Goal: Task Accomplishment & Management: Complete application form

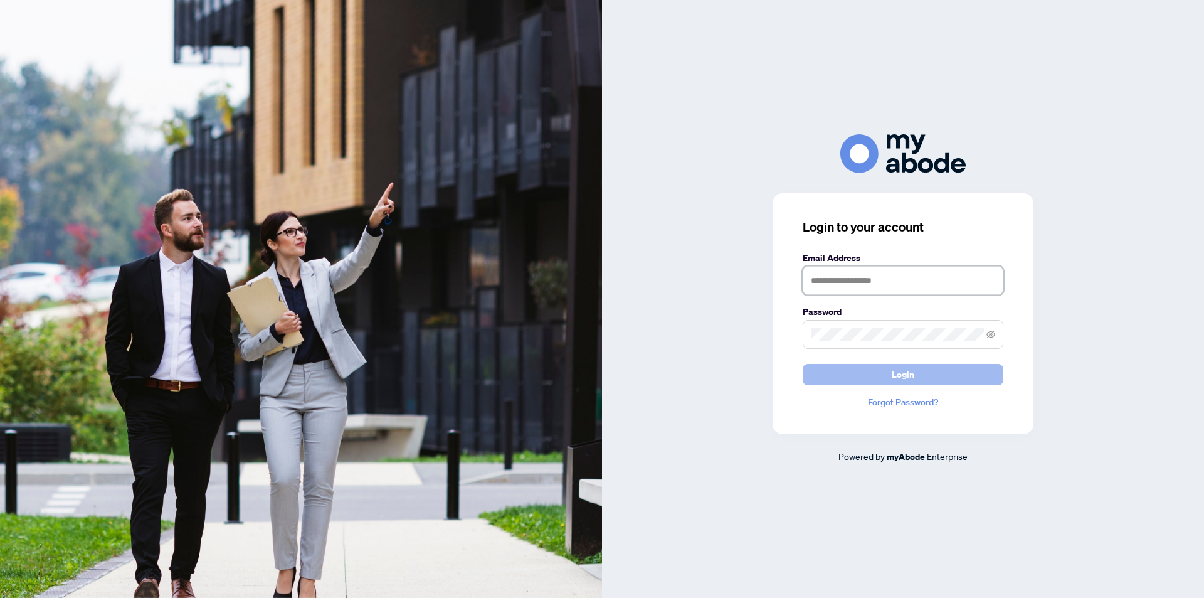
type input "**********"
click at [915, 377] on button "Login" at bounding box center [903, 374] width 201 height 21
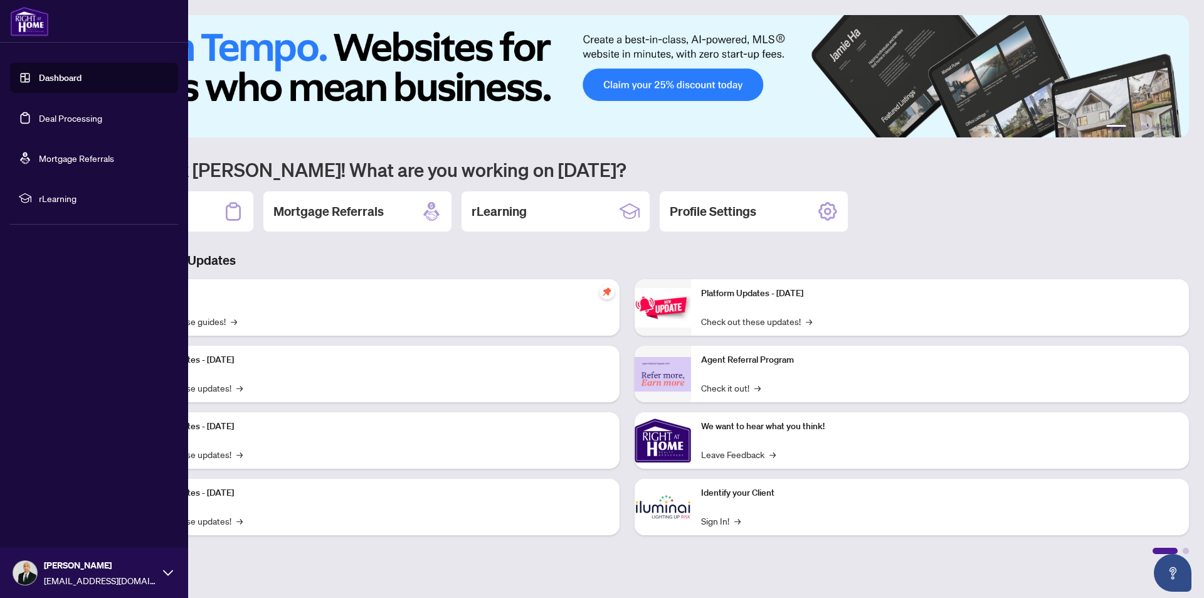
click at [39, 118] on link "Deal Processing" at bounding box center [70, 117] width 63 height 11
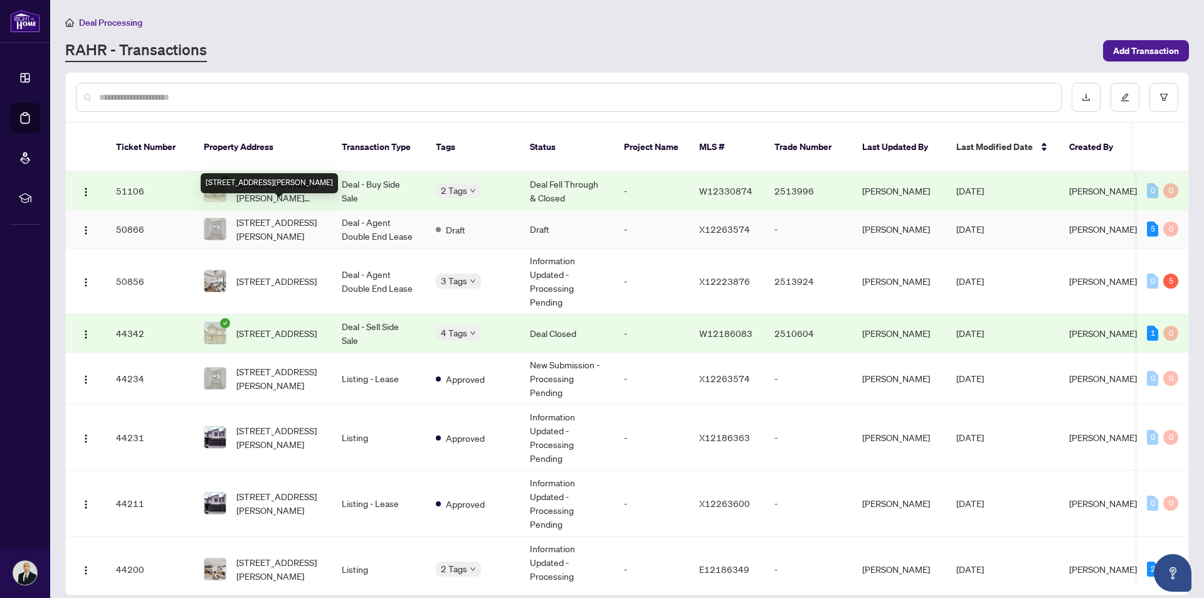
click at [290, 215] on span "[STREET_ADDRESS][PERSON_NAME]" at bounding box center [278, 229] width 85 height 28
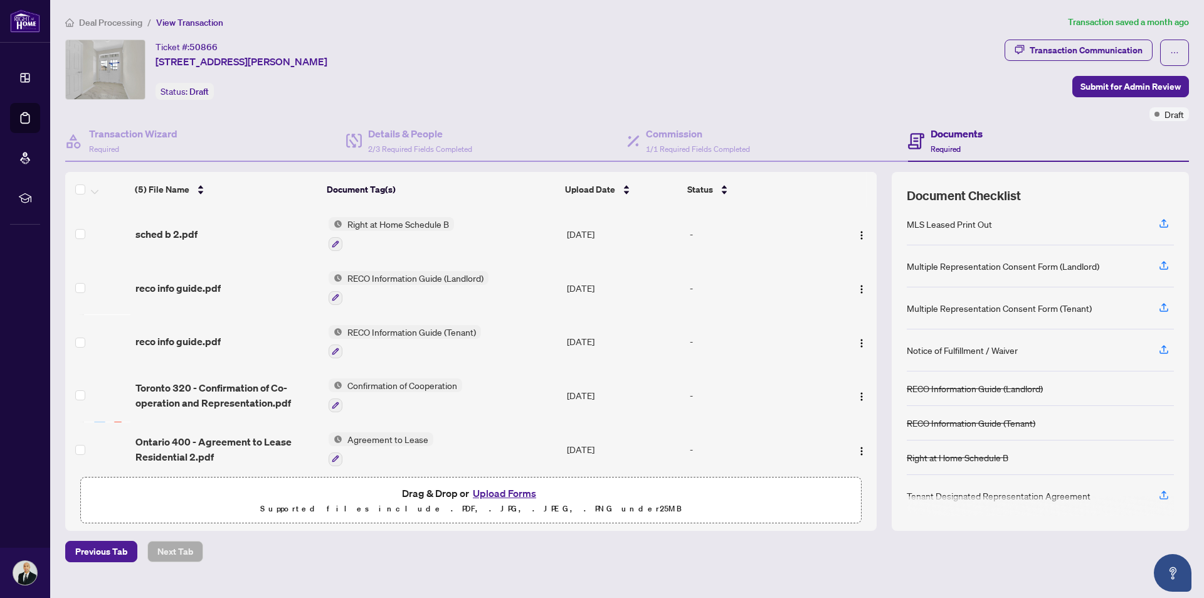
scroll to position [81, 0]
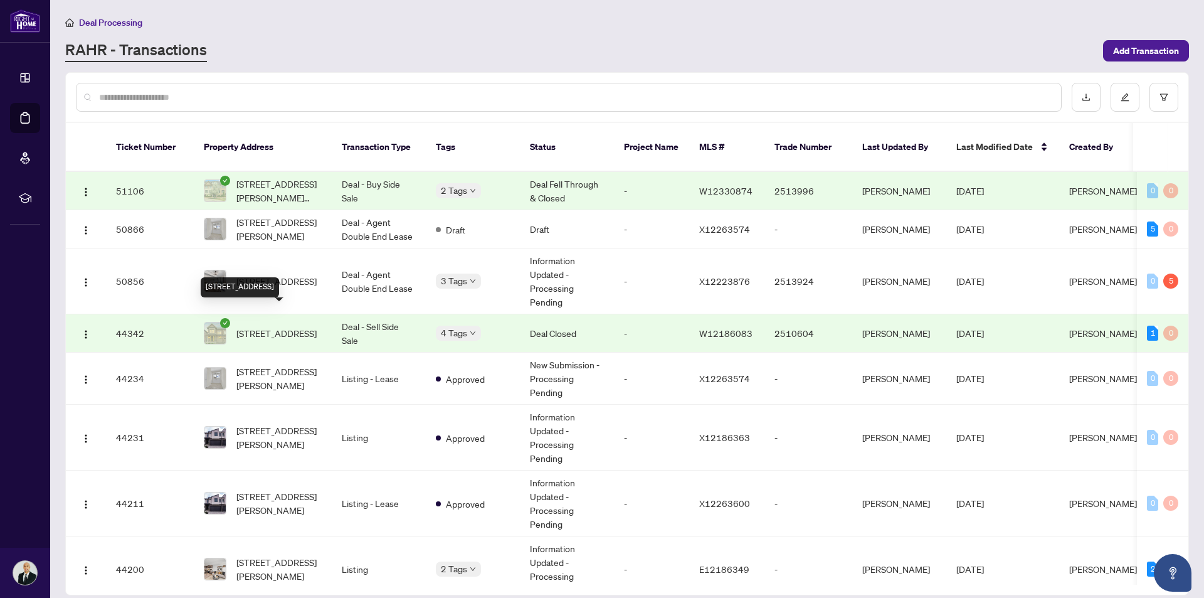
click at [279, 280] on div "[STREET_ADDRESS]" at bounding box center [240, 287] width 78 height 20
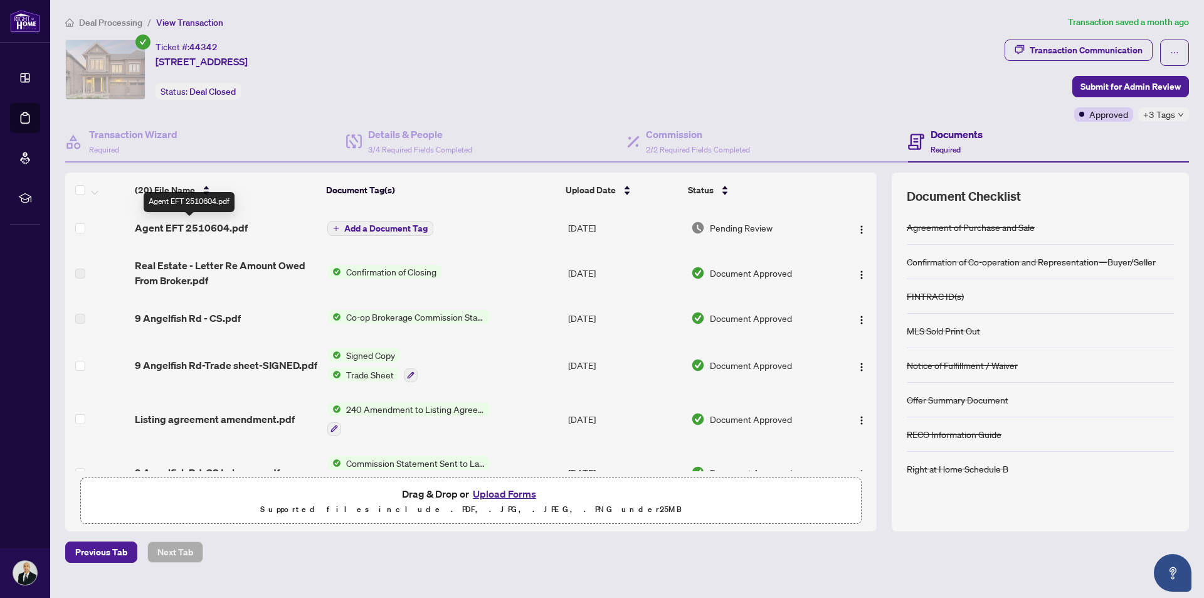
click at [216, 224] on span "Agent EFT 2510604.pdf" at bounding box center [191, 227] width 113 height 15
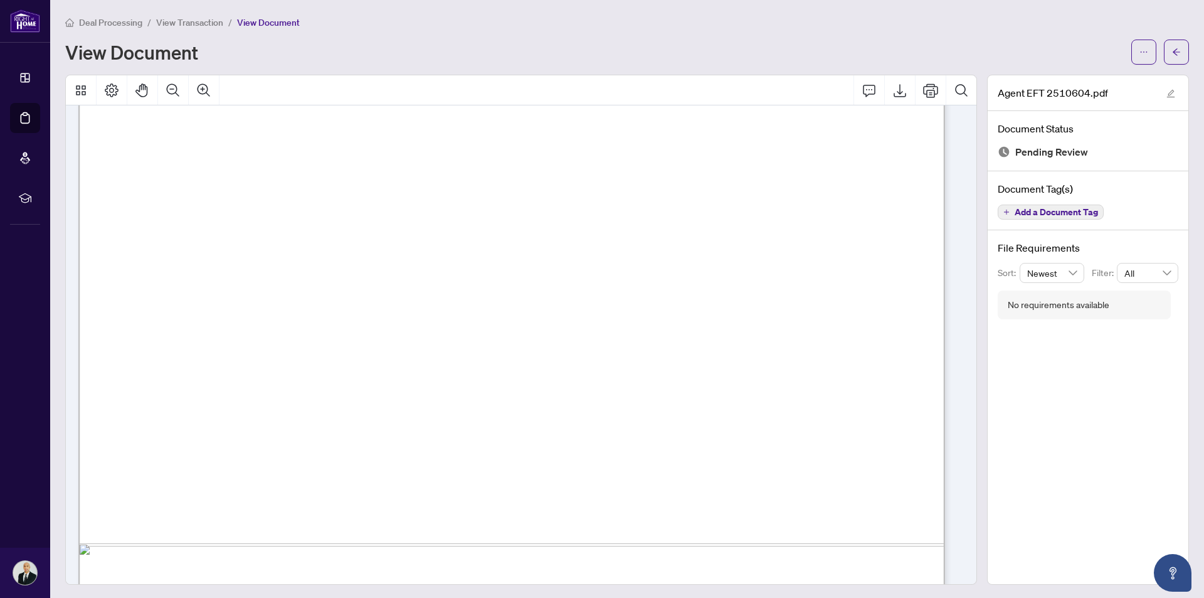
scroll to position [668, 0]
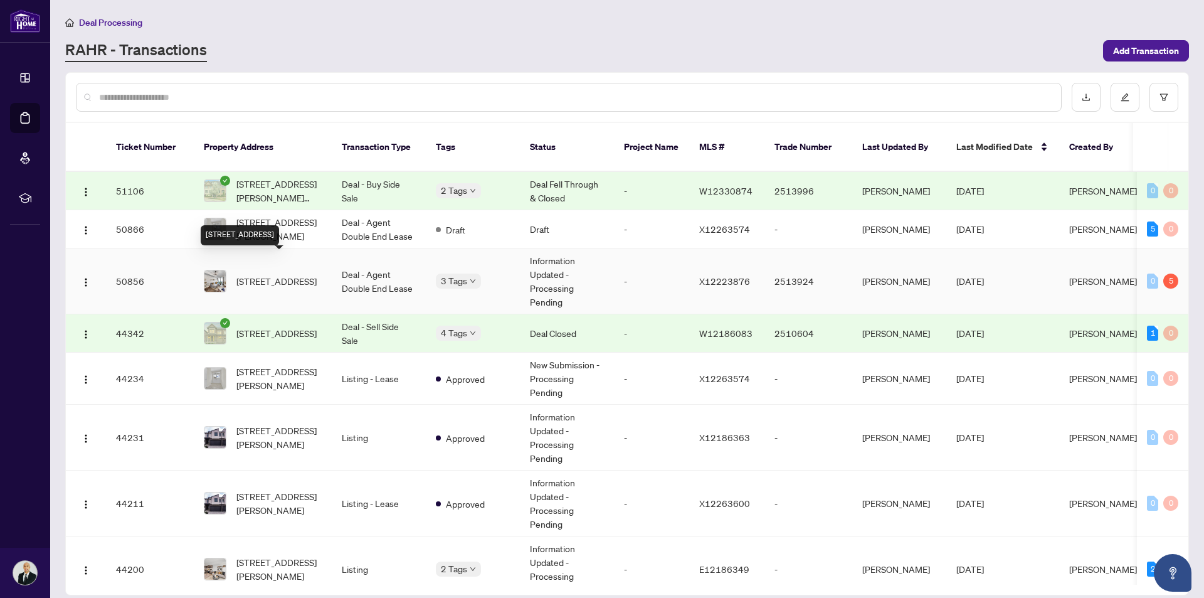
click at [253, 274] on span "[STREET_ADDRESS]" at bounding box center [276, 281] width 80 height 14
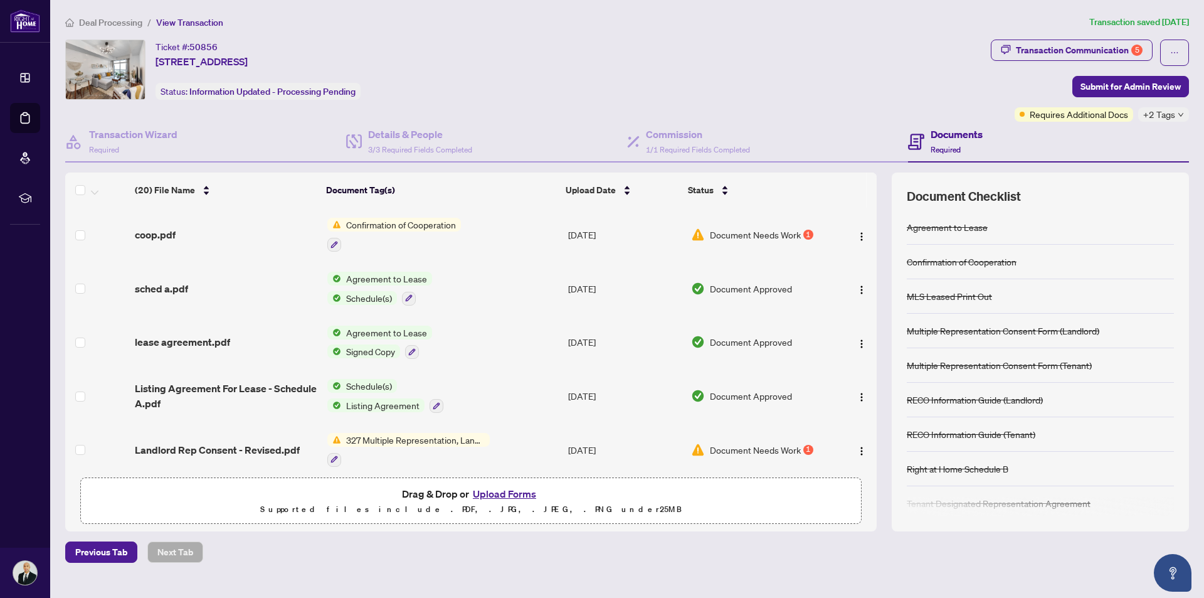
click at [716, 231] on span "Document Needs Work" at bounding box center [755, 235] width 91 height 14
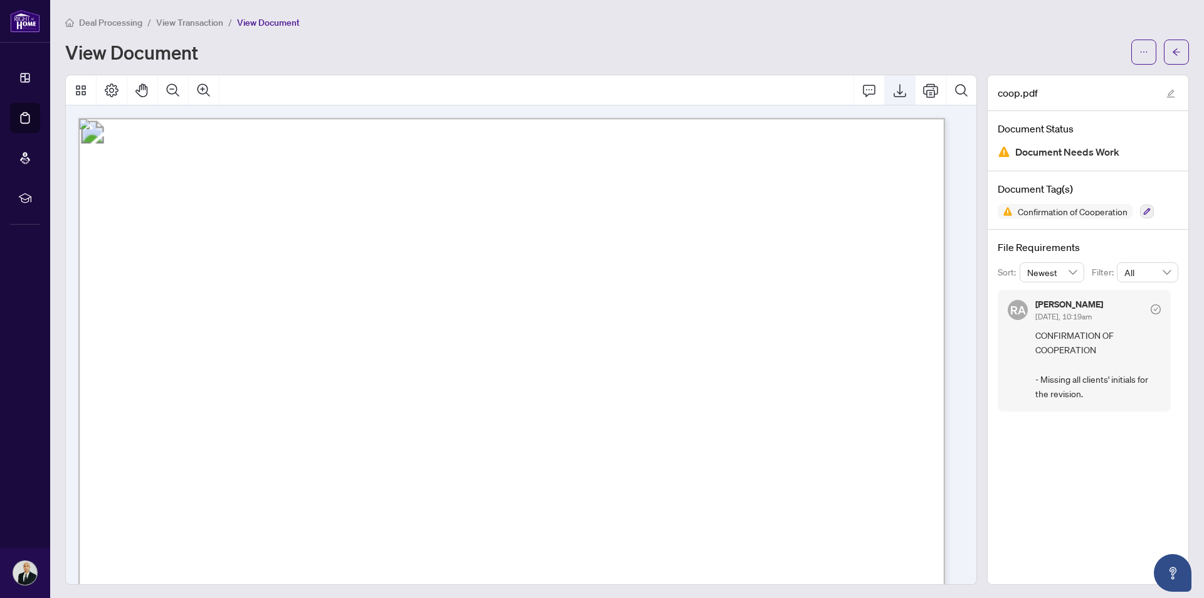
click at [894, 93] on icon "Export" at bounding box center [899, 90] width 15 height 15
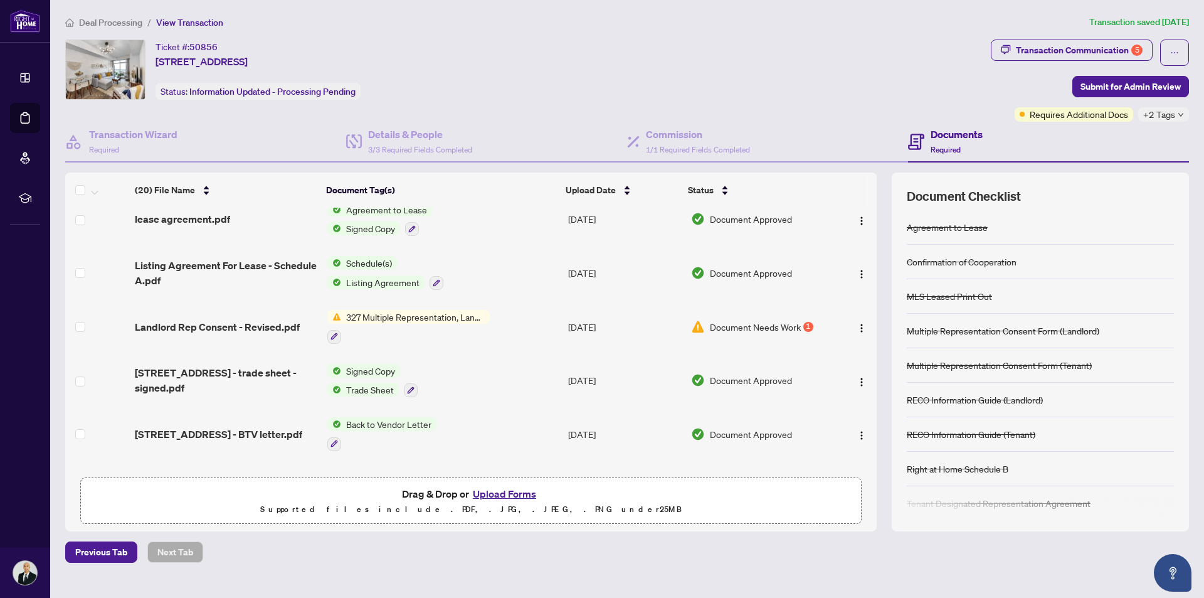
scroll to position [125, 0]
click at [475, 312] on span "327 Multiple Representation, Landlord - Acknowledgement & Consent Disclosure" at bounding box center [415, 314] width 149 height 14
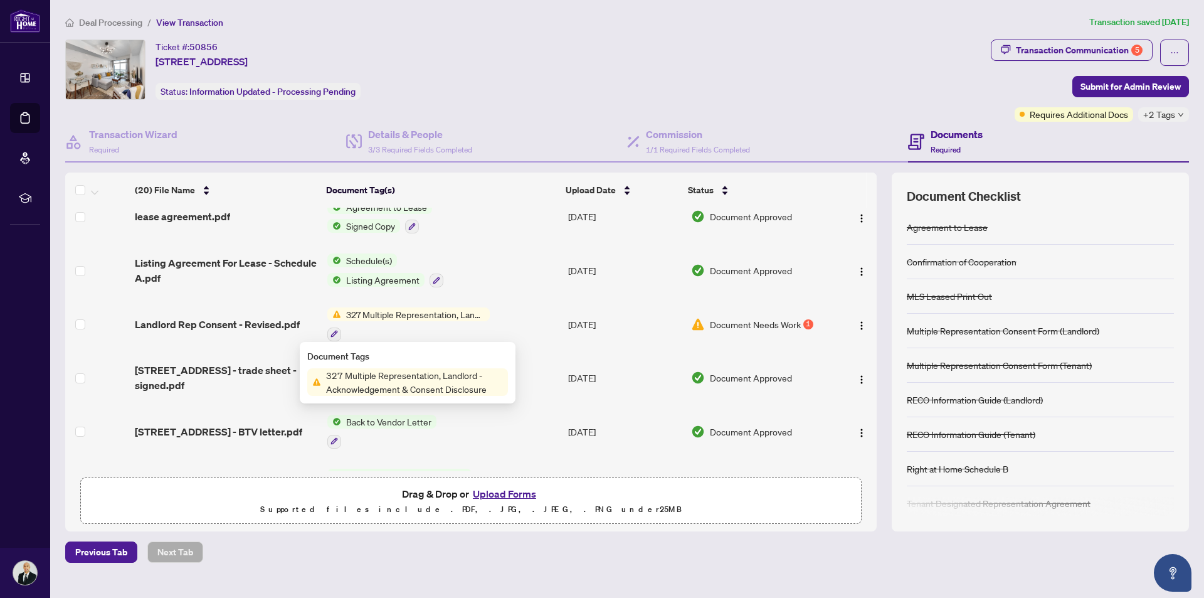
click at [791, 325] on span "Document Needs Work" at bounding box center [755, 324] width 91 height 14
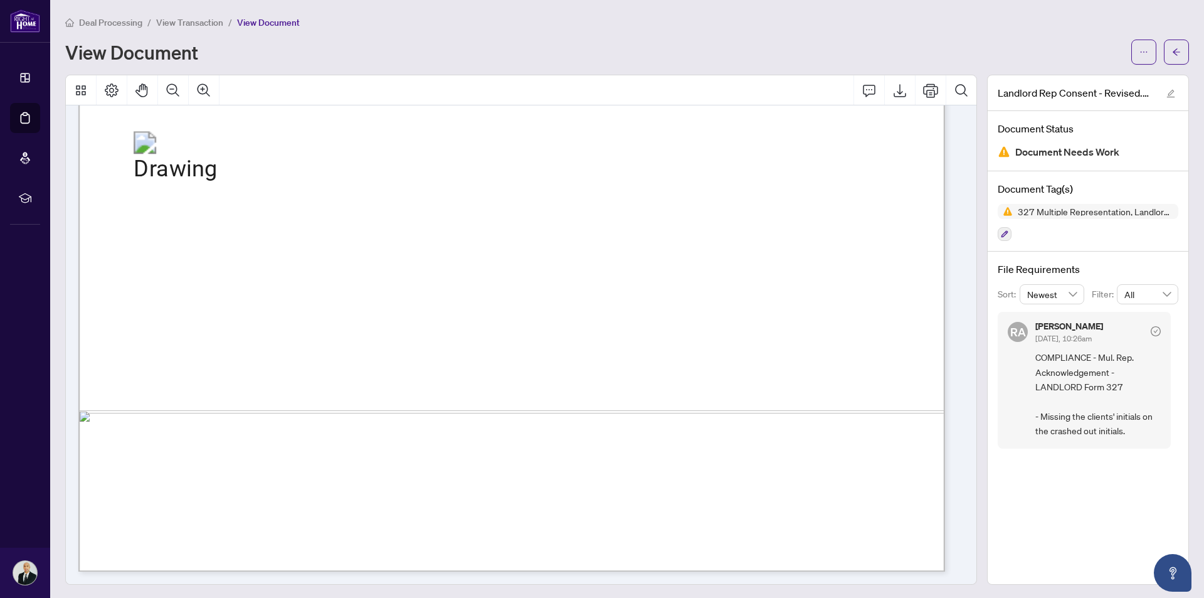
scroll to position [1, 0]
click at [894, 91] on icon "Export" at bounding box center [900, 89] width 13 height 13
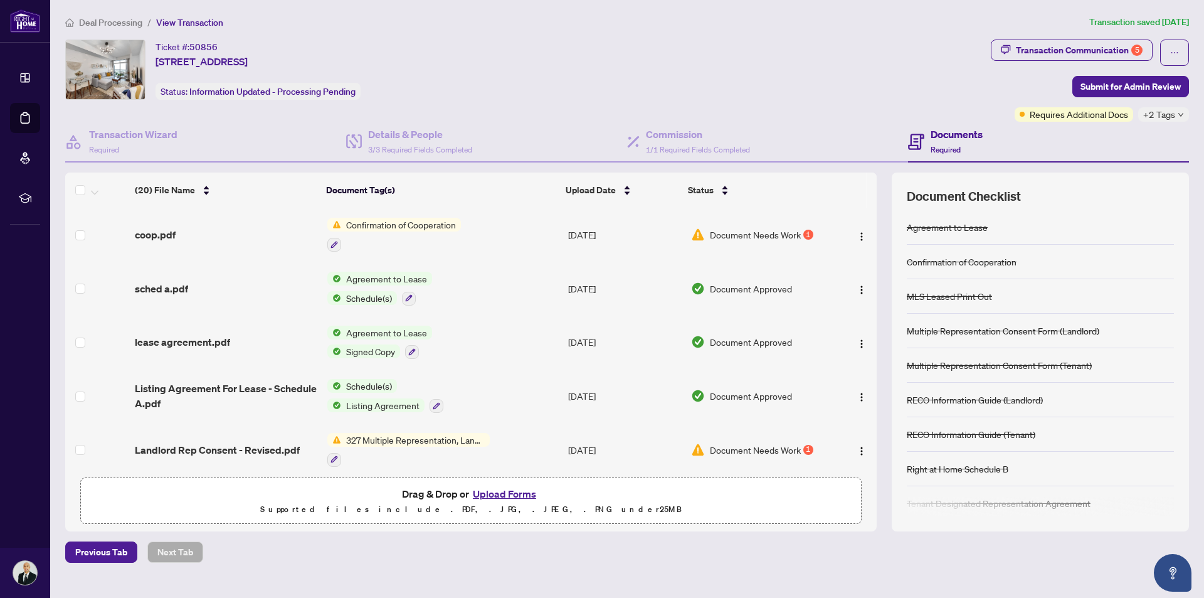
click at [498, 492] on button "Upload Forms" at bounding box center [504, 493] width 71 height 16
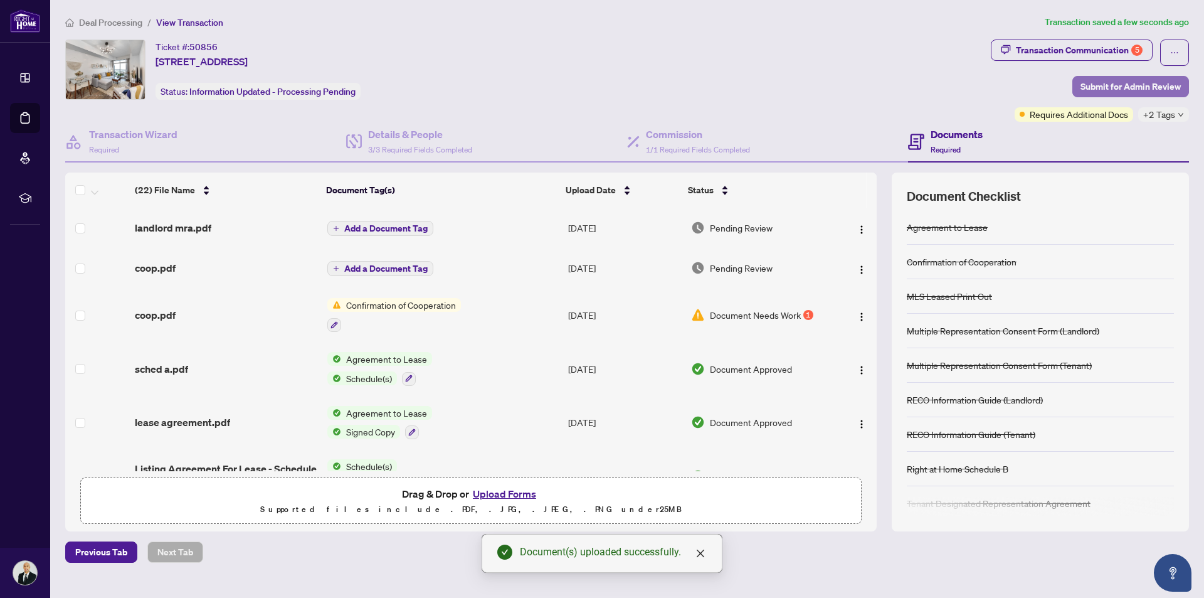
click at [1140, 90] on span "Submit for Admin Review" at bounding box center [1131, 87] width 100 height 20
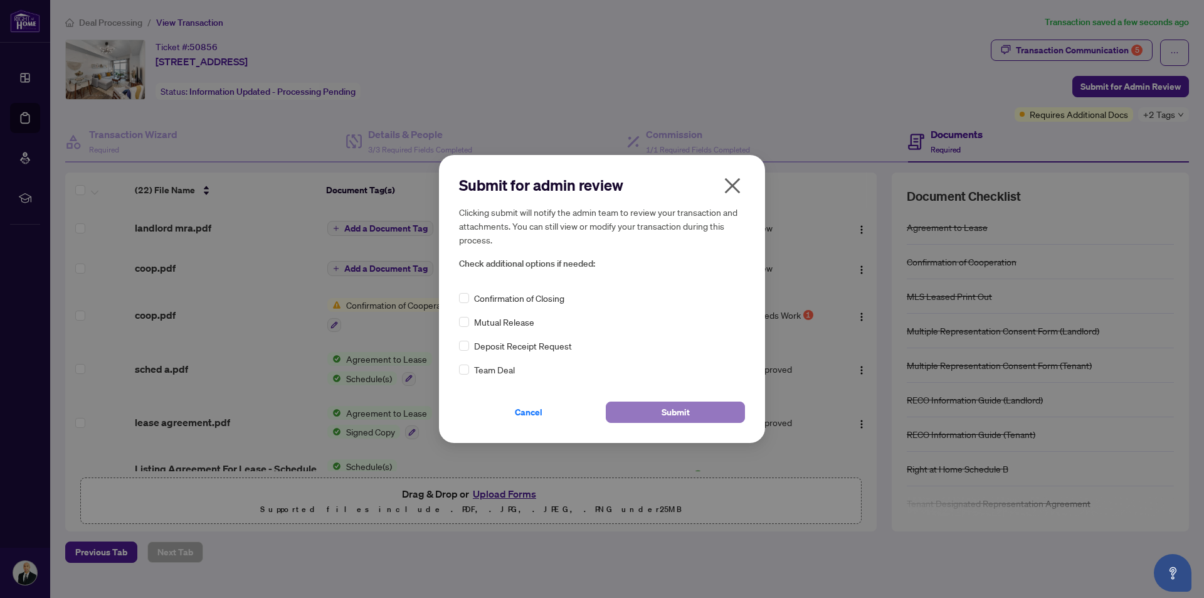
click at [658, 411] on button "Submit" at bounding box center [675, 411] width 139 height 21
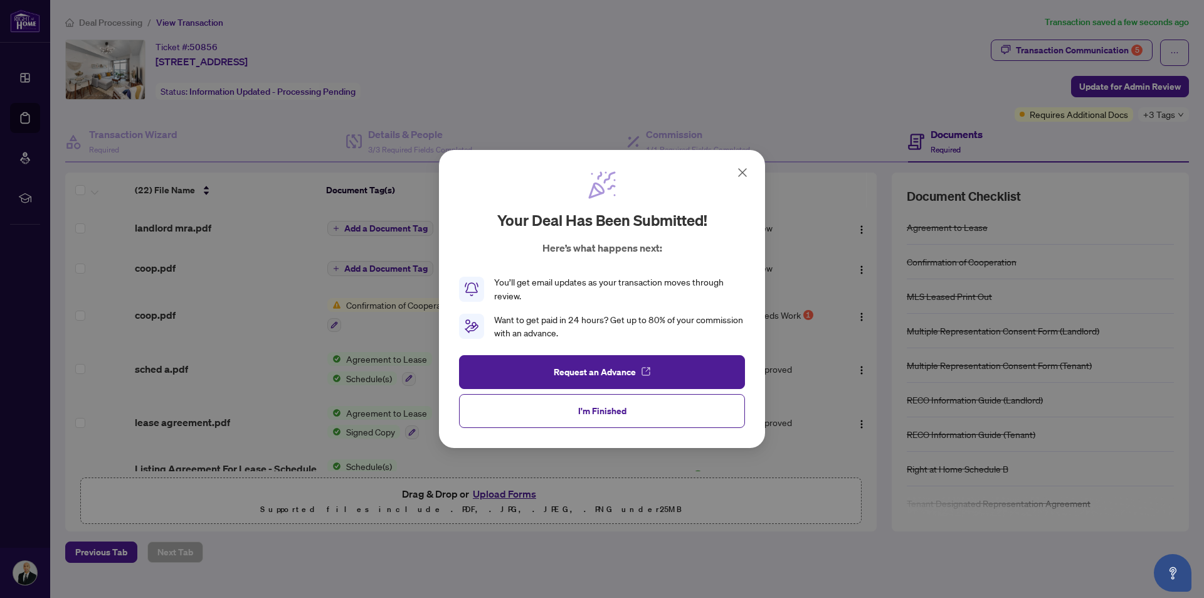
click at [658, 411] on button "I'm Finished" at bounding box center [602, 411] width 286 height 34
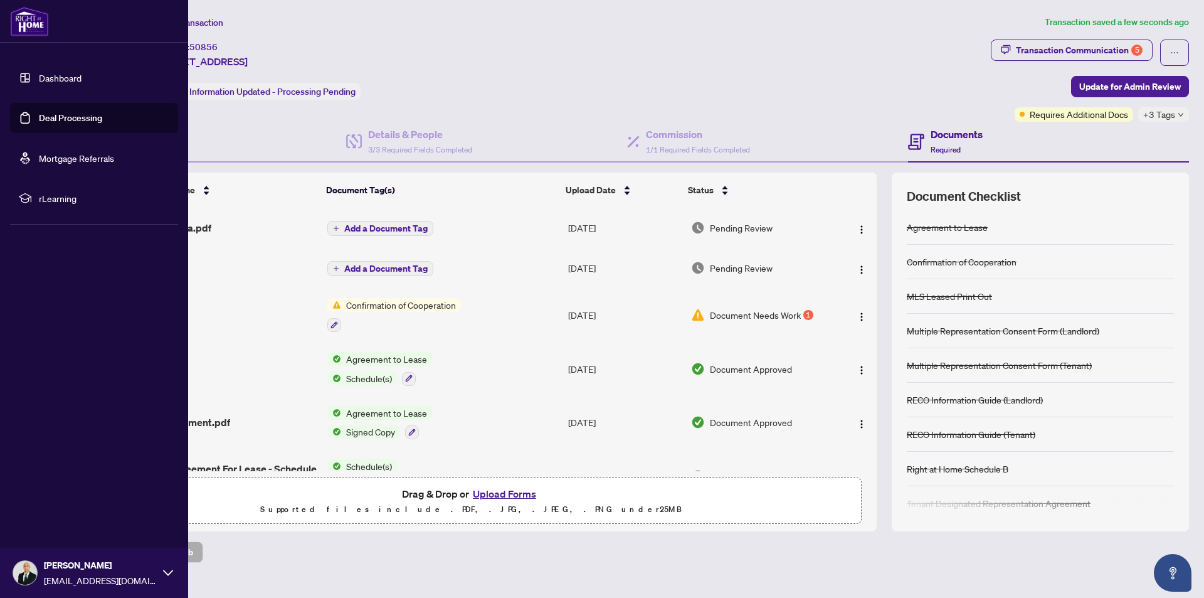
click at [75, 118] on link "Deal Processing" at bounding box center [70, 117] width 63 height 11
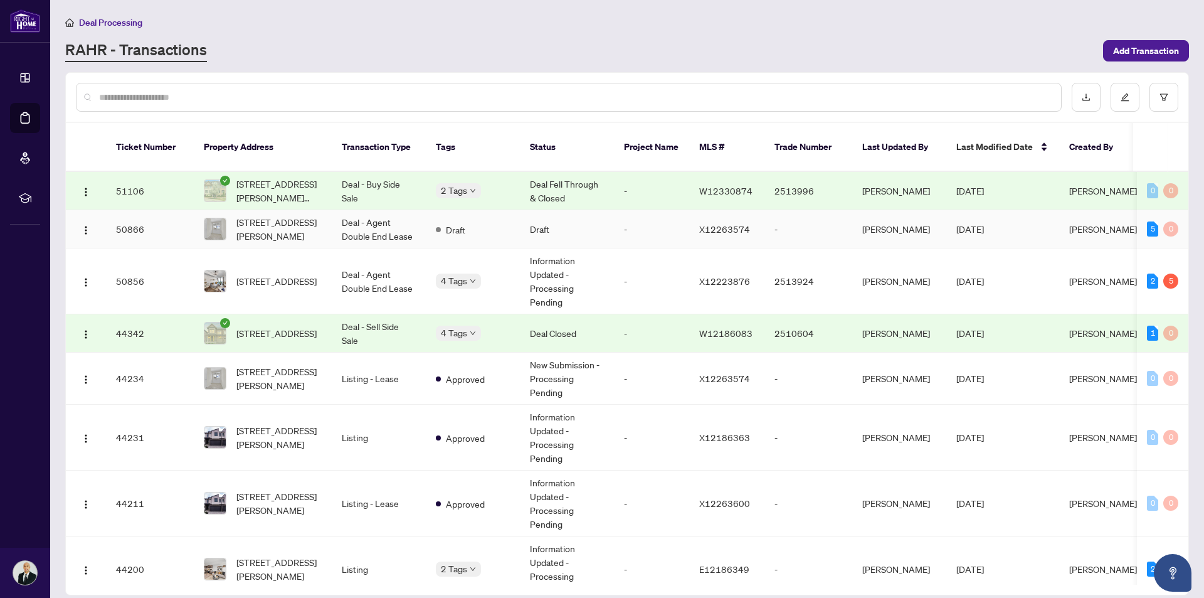
click at [269, 215] on span "[STREET_ADDRESS][PERSON_NAME]" at bounding box center [278, 229] width 85 height 28
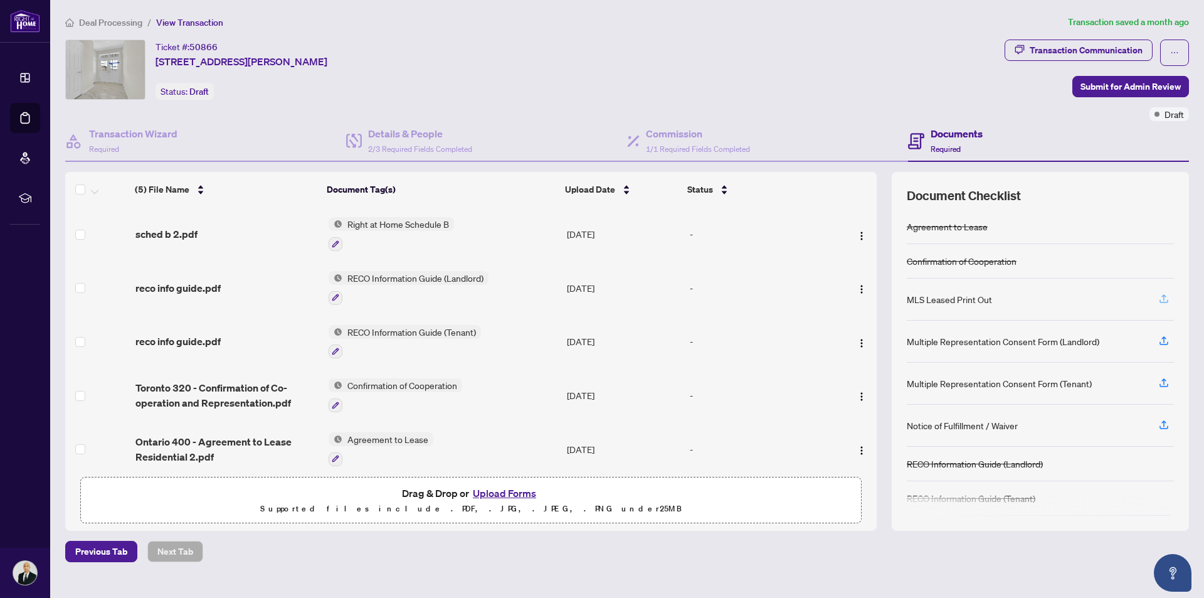
click at [1163, 300] on icon "button" at bounding box center [1163, 298] width 11 height 11
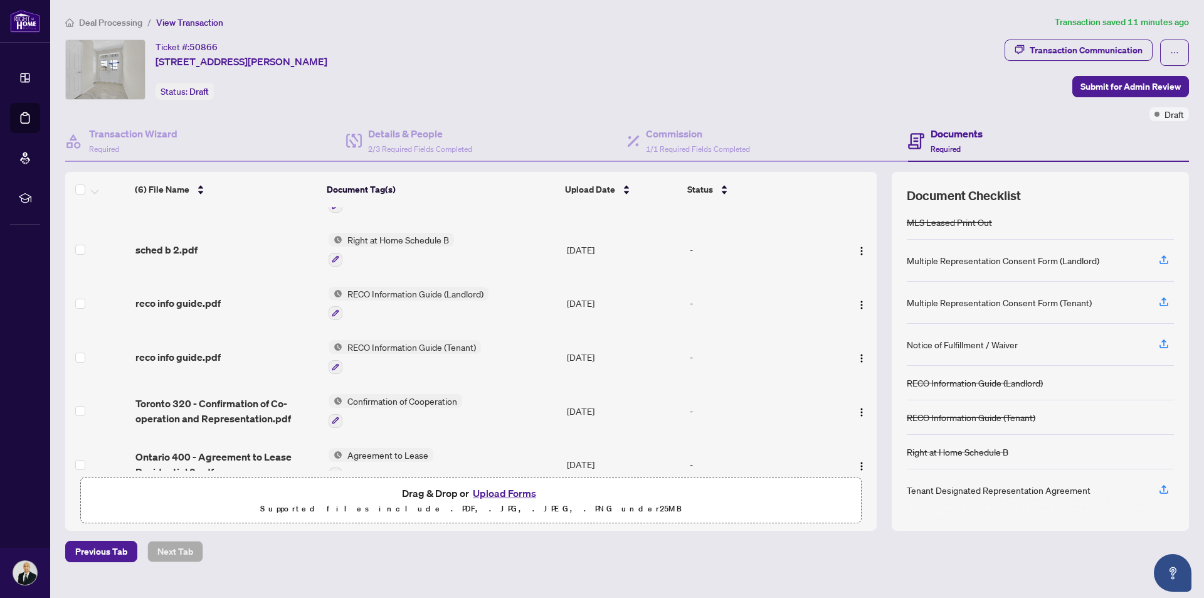
scroll to position [62, 0]
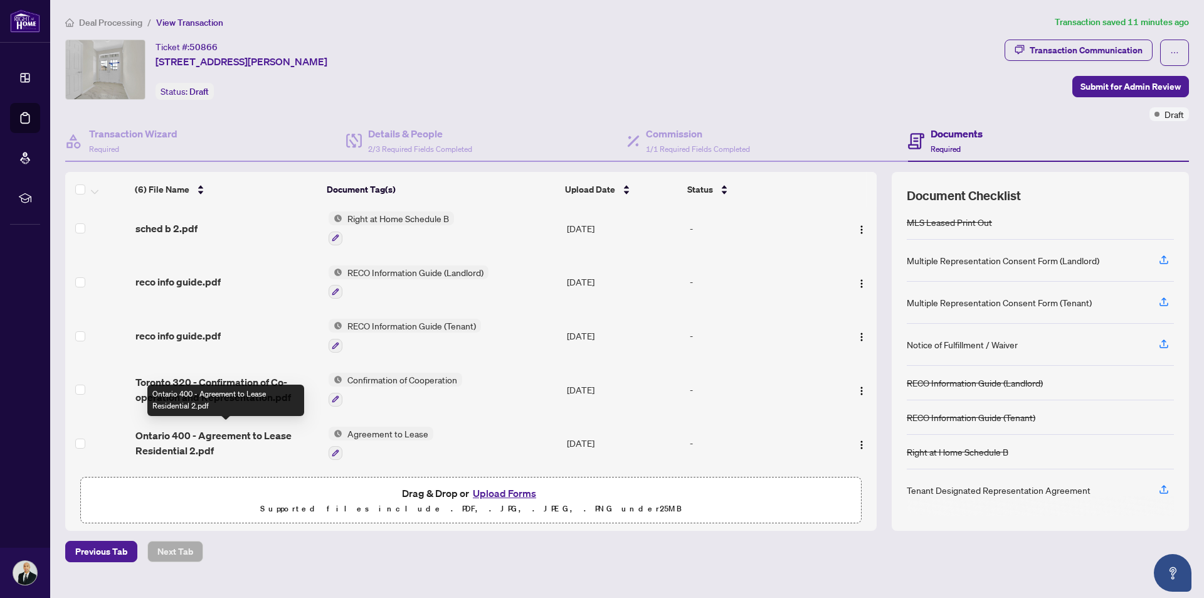
click at [211, 435] on span "Ontario 400 - Agreement to Lease Residential 2.pdf" at bounding box center [226, 443] width 183 height 30
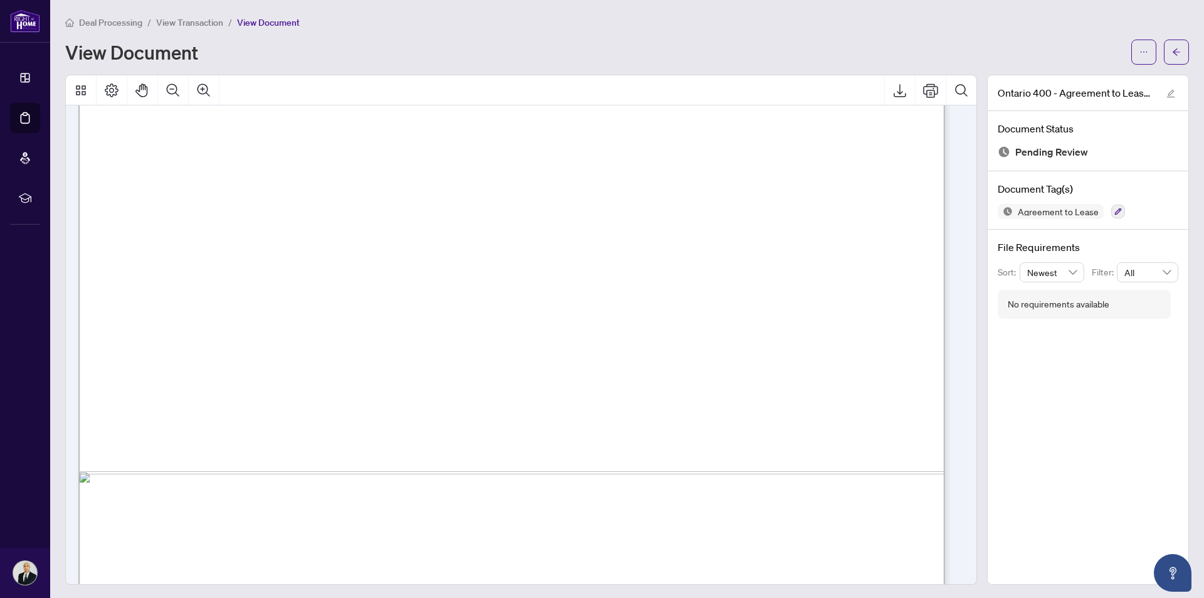
scroll to position [1756, 0]
